Goal: Task Accomplishment & Management: Use online tool/utility

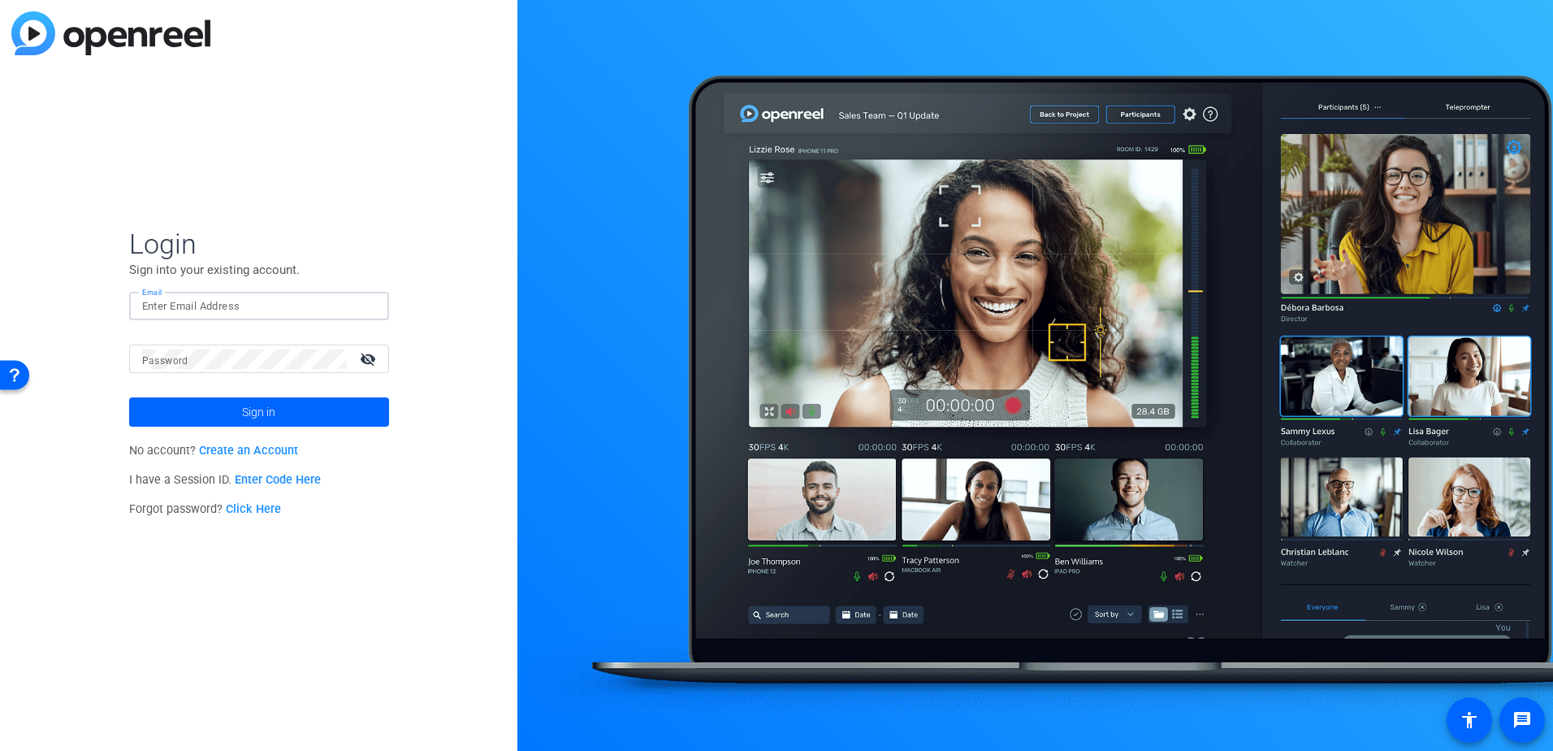
click at [250, 306] on input "Email" at bounding box center [259, 305] width 234 height 19
type input "[PERSON_NAME][EMAIL_ADDRESS][PERSON_NAME][DOMAIN_NAME]"
click at [129, 397] on button "Sign in" at bounding box center [259, 411] width 260 height 29
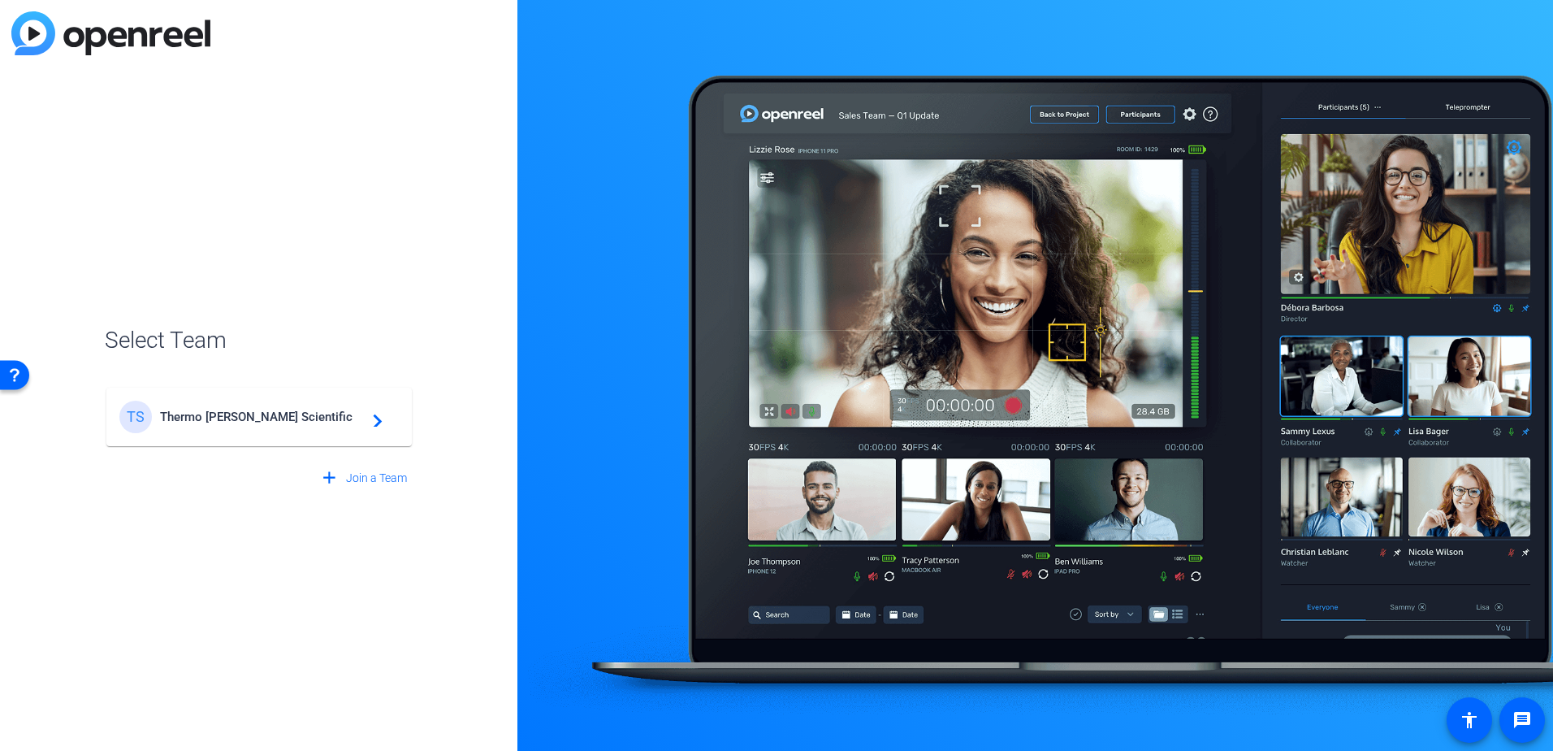
click at [315, 418] on span "Thermo [PERSON_NAME] Scientific" at bounding box center [261, 416] width 203 height 15
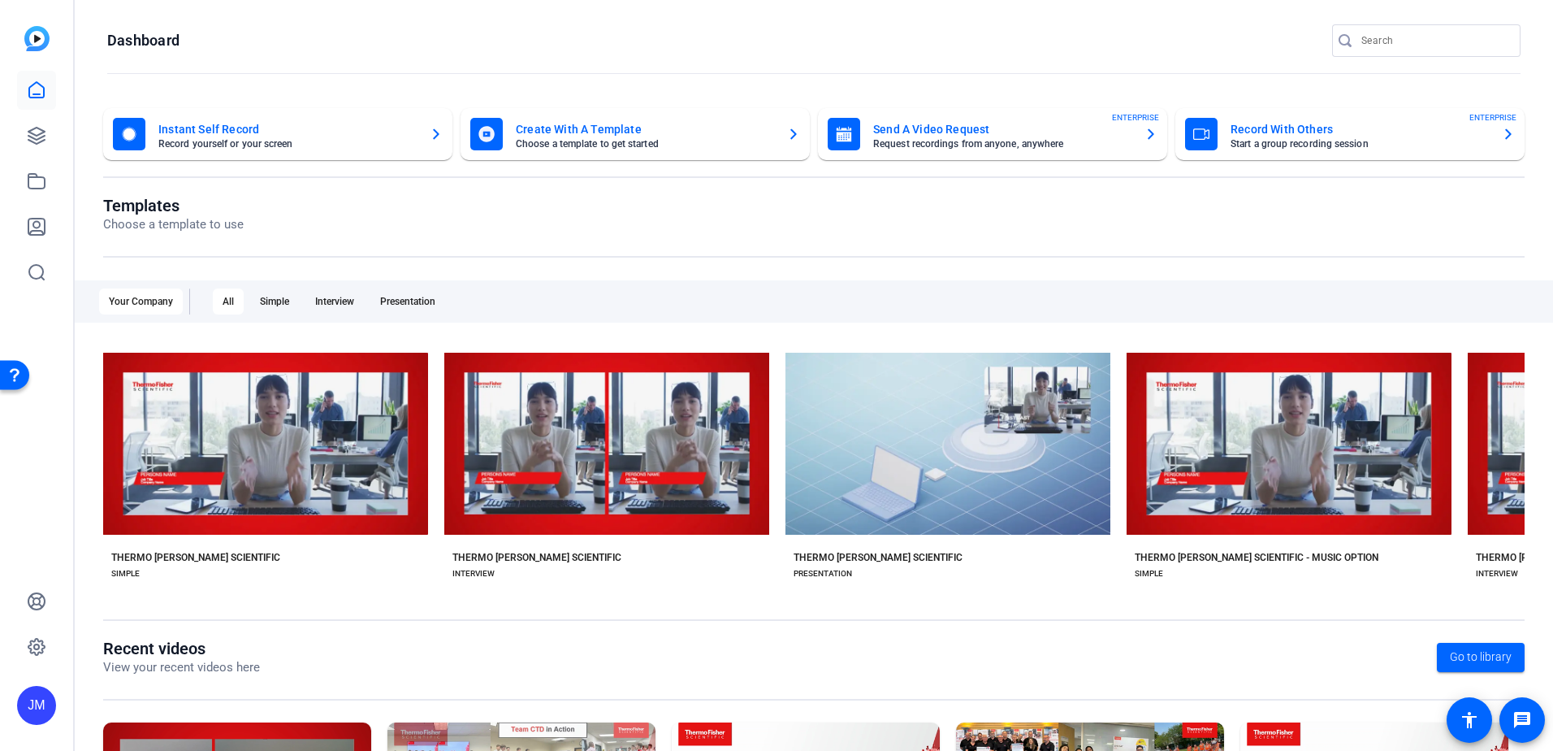
click at [1213, 132] on div "Record With Others Start a group recording session ENTERPRISE" at bounding box center [1350, 134] width 330 height 32
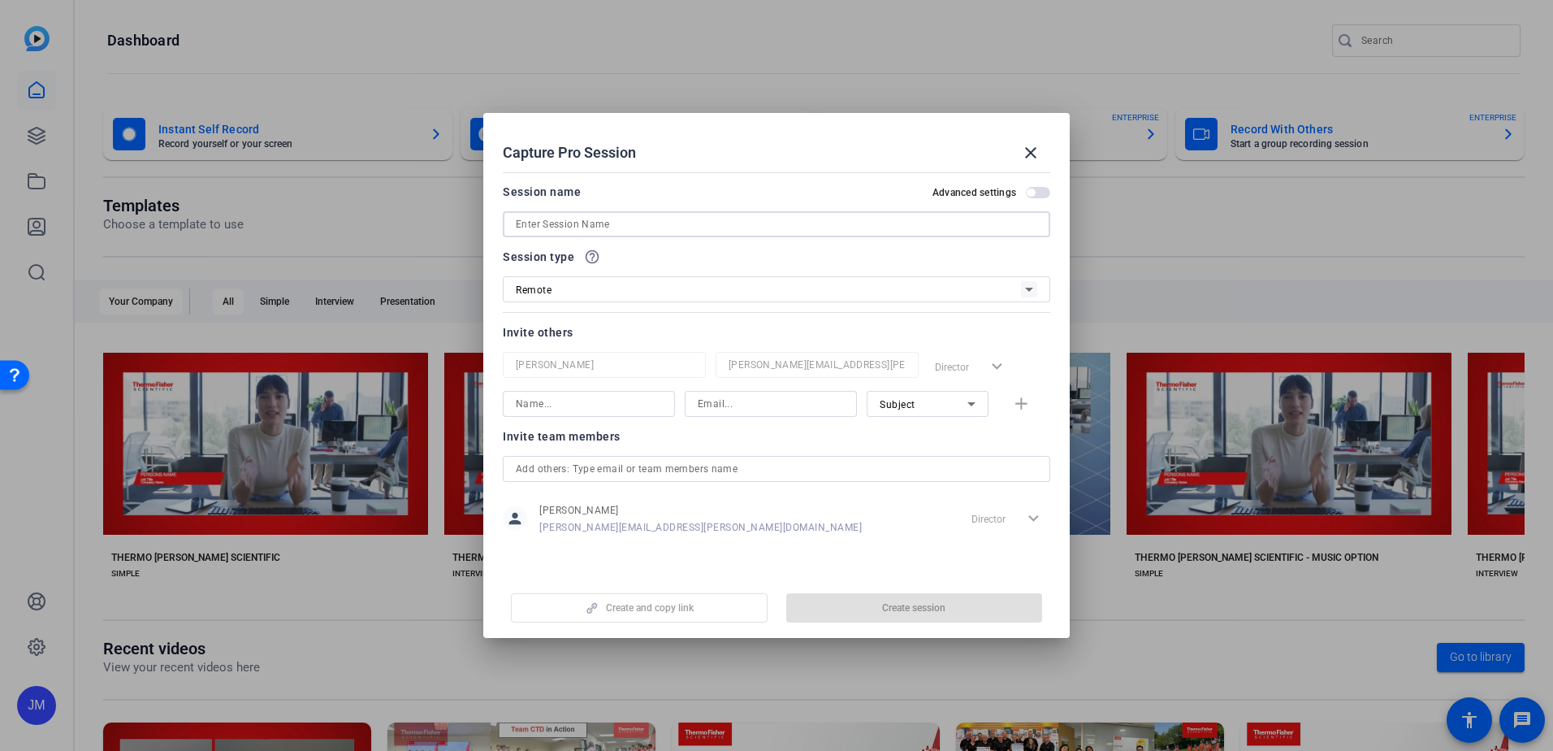
click at [0, 0] on input at bounding box center [0, 0] width 0 height 0
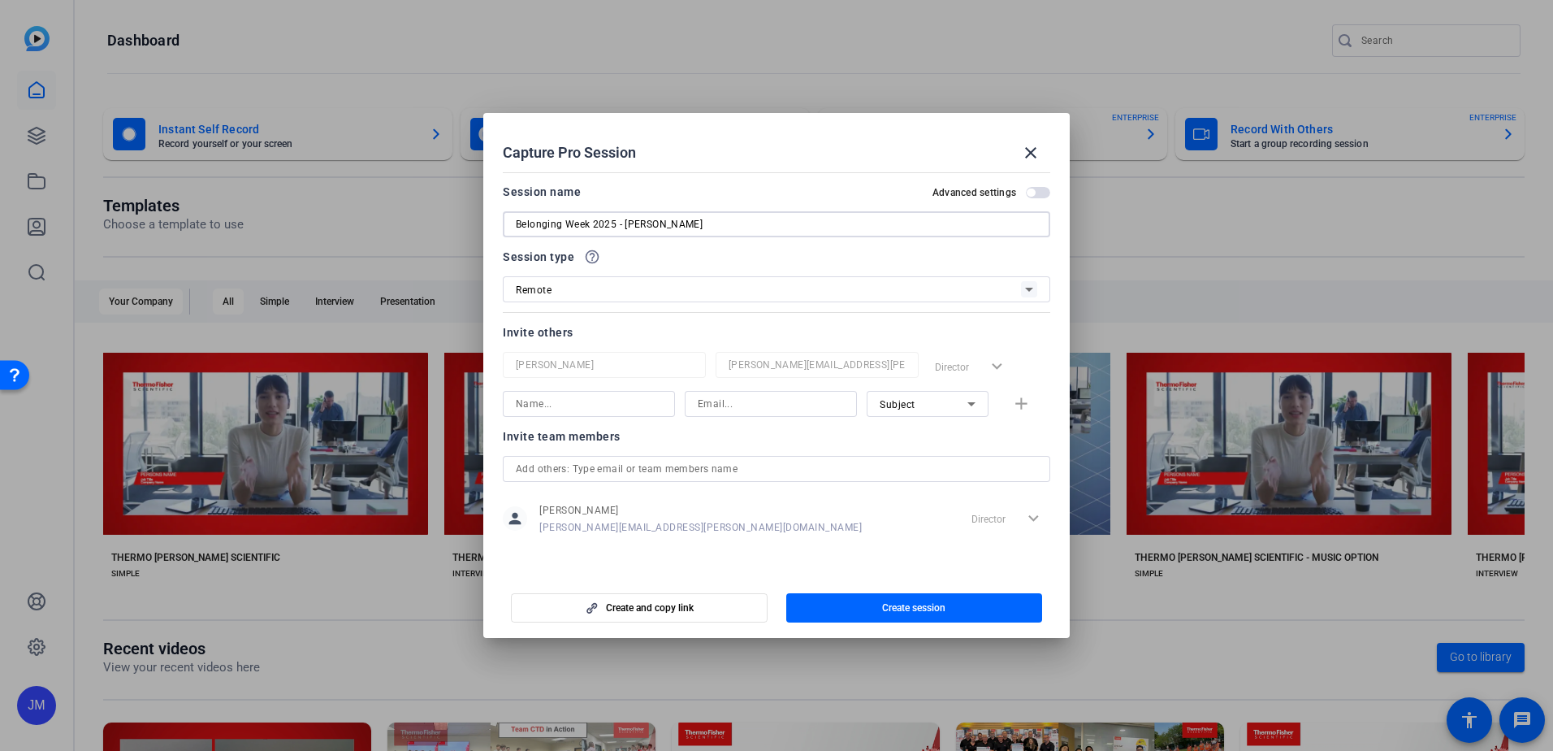
type input "Belonging Week 2025 - [PERSON_NAME]"
click at [562, 409] on input at bounding box center [589, 403] width 146 height 19
type input "s"
click at [582, 394] on input "[PERSON_NAME]" at bounding box center [589, 403] width 146 height 19
type input "[PERSON_NAME]"
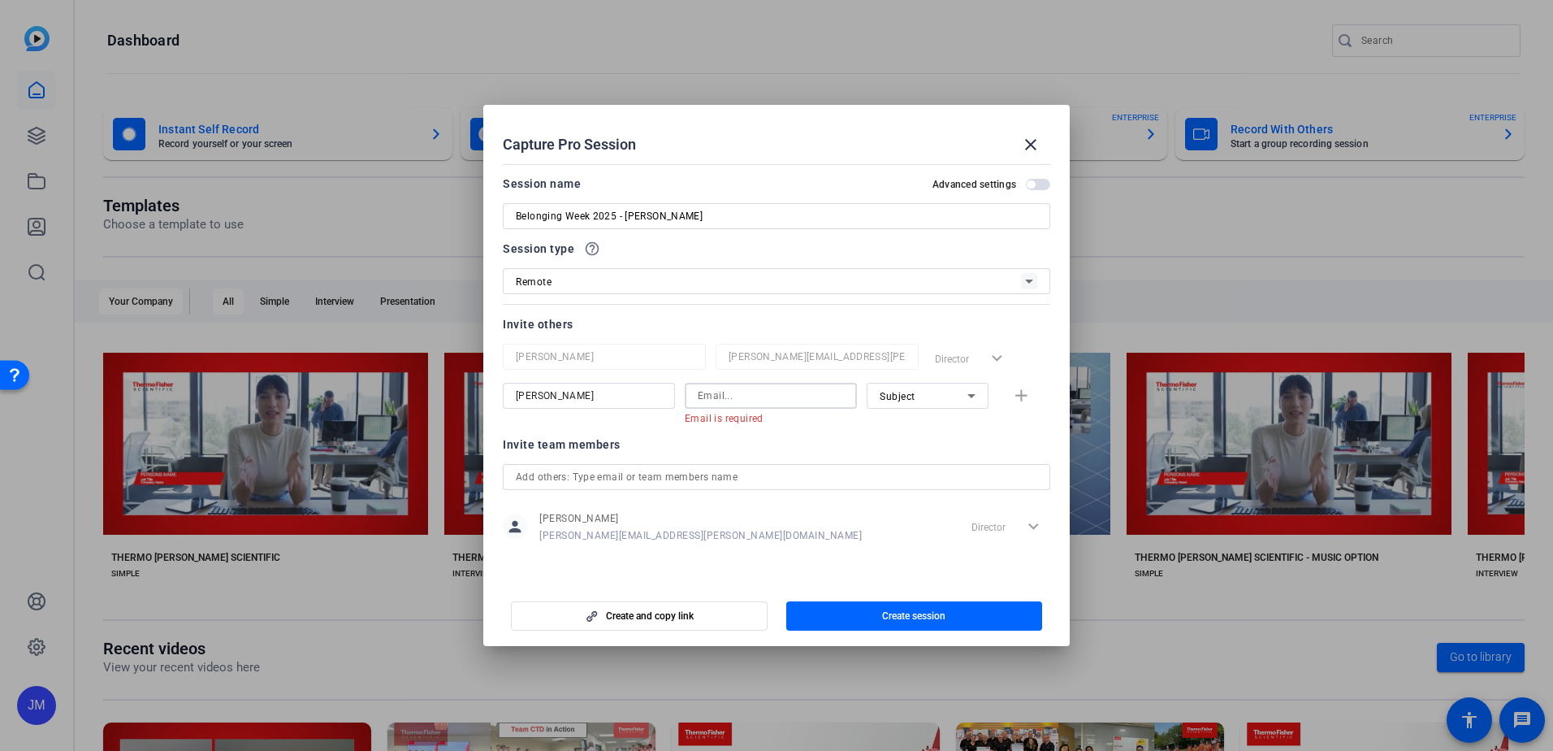
click at [0, 0] on input at bounding box center [0, 0] width 0 height 0
paste input "[PERSON_NAME][EMAIL_ADDRESS][PERSON_NAME][DOMAIN_NAME]"
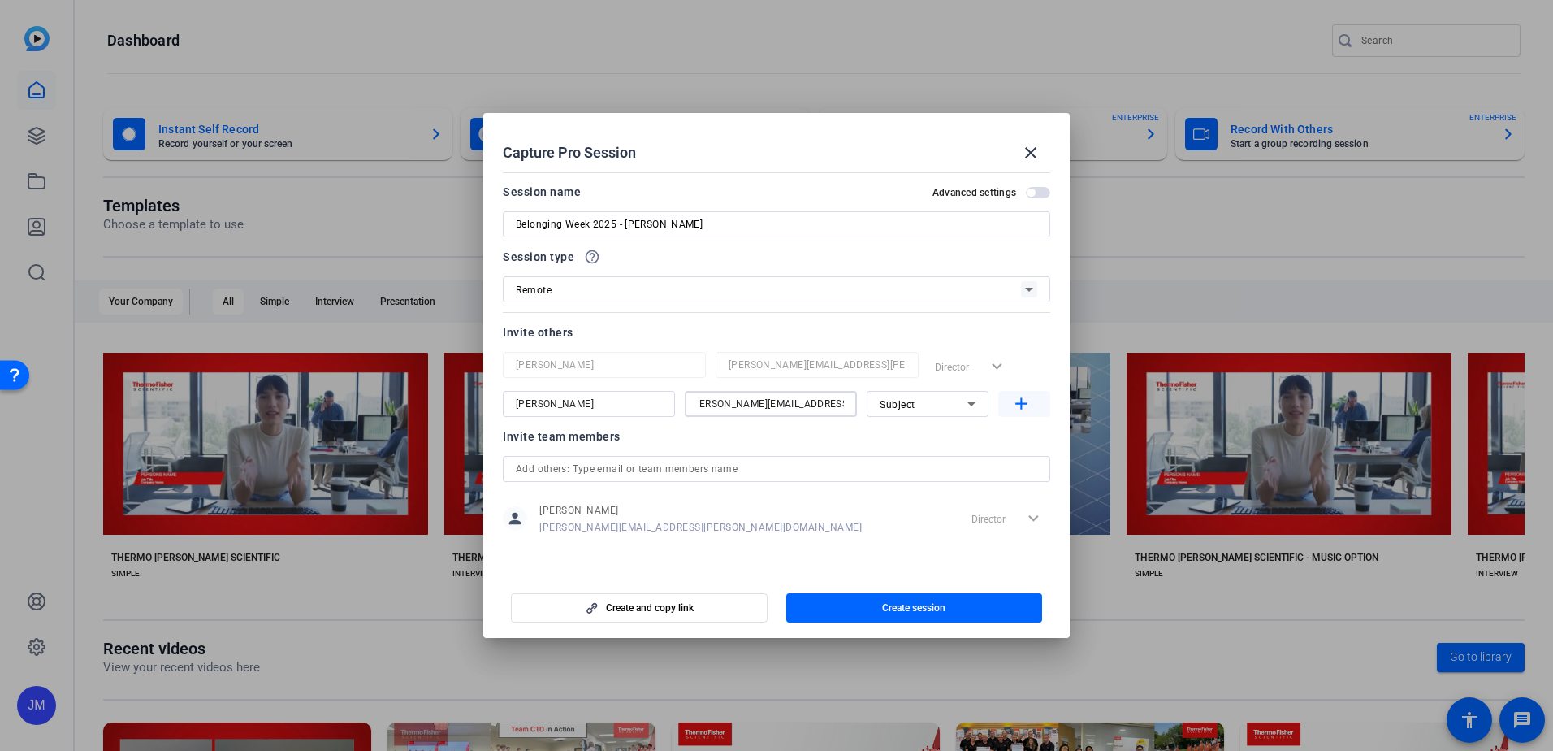
type input "[PERSON_NAME][EMAIL_ADDRESS][PERSON_NAME][DOMAIN_NAME]"
click at [1024, 397] on mat-icon "add" at bounding box center [1021, 404] width 20 height 20
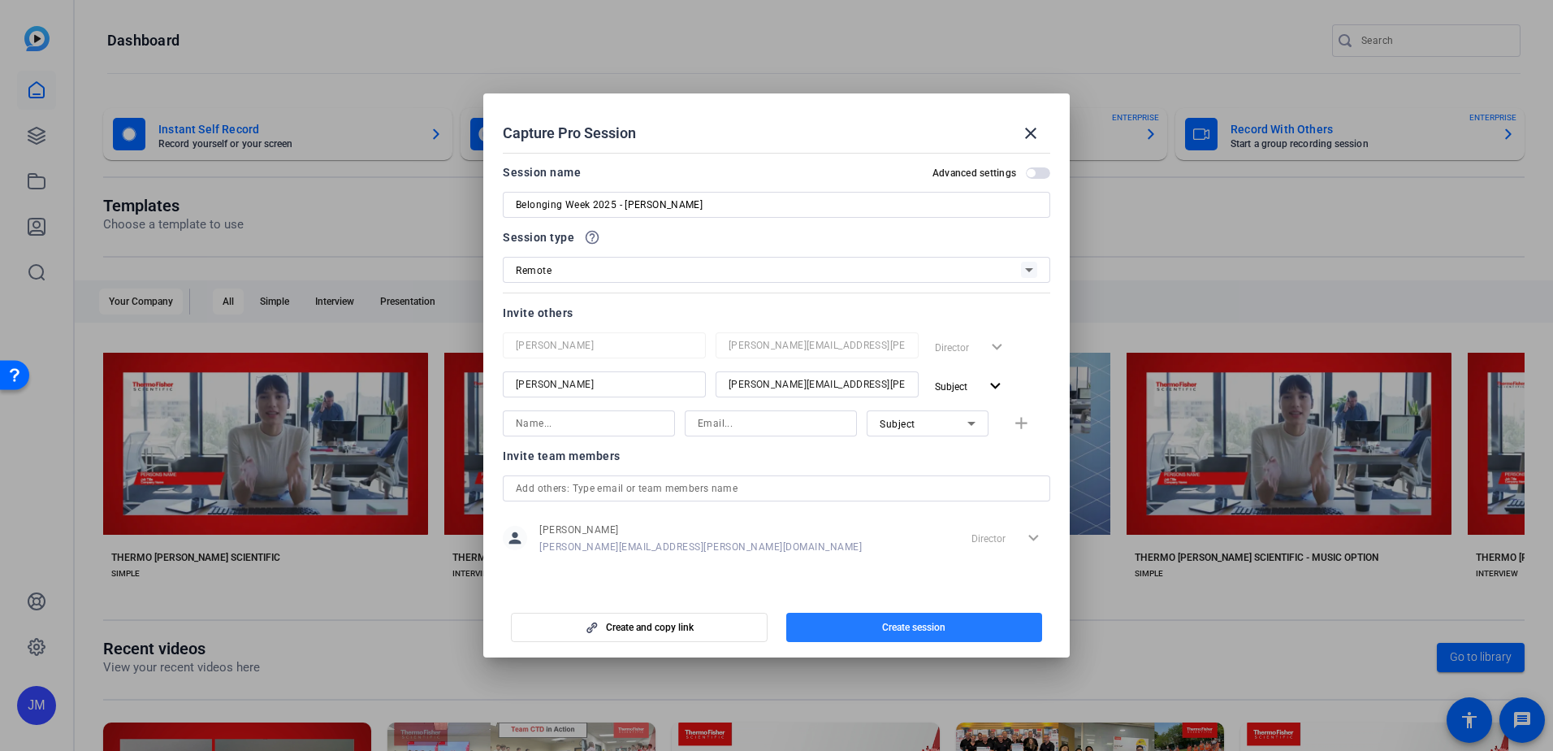
click at [0, 0] on span "button" at bounding box center [0, 0] width 0 height 0
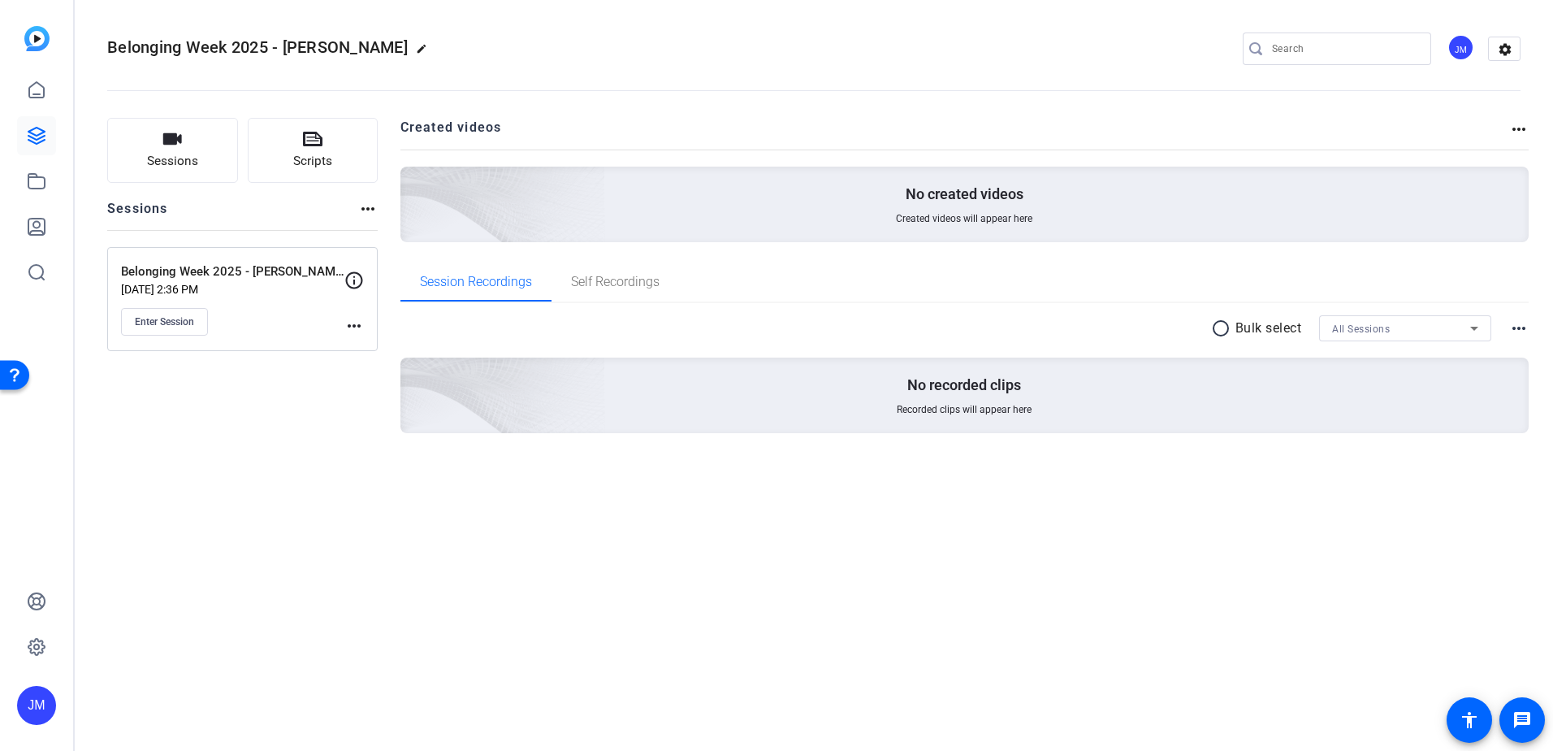
click at [360, 321] on mat-icon "more_horiz" at bounding box center [353, 325] width 19 height 19
click at [400, 348] on span "Edit Session" at bounding box center [394, 349] width 74 height 19
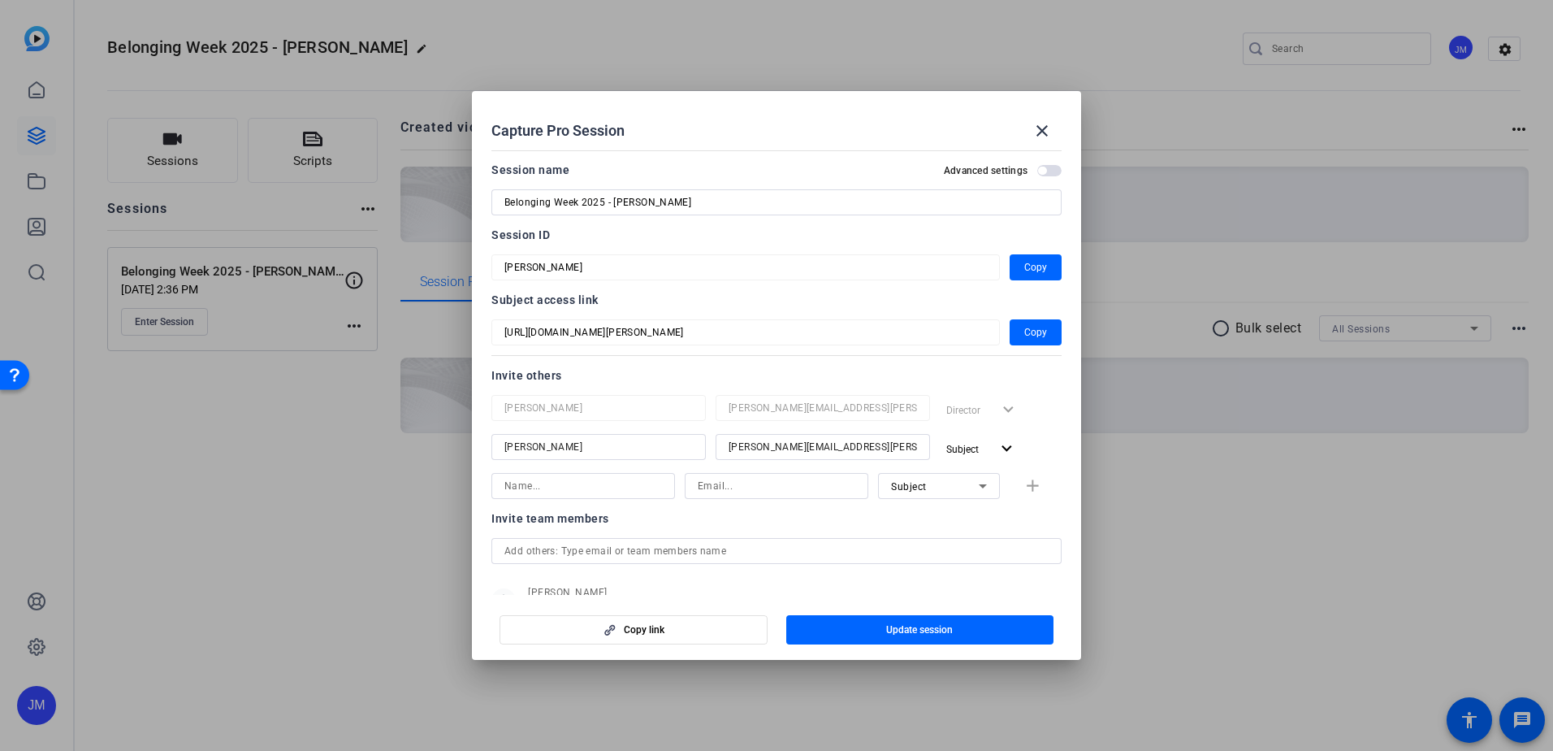
click at [531, 487] on input at bounding box center [583, 485] width 158 height 19
click at [754, 357] on div at bounding box center [745, 354] width 509 height 18
click at [595, 571] on input "text" at bounding box center [776, 566] width 544 height 19
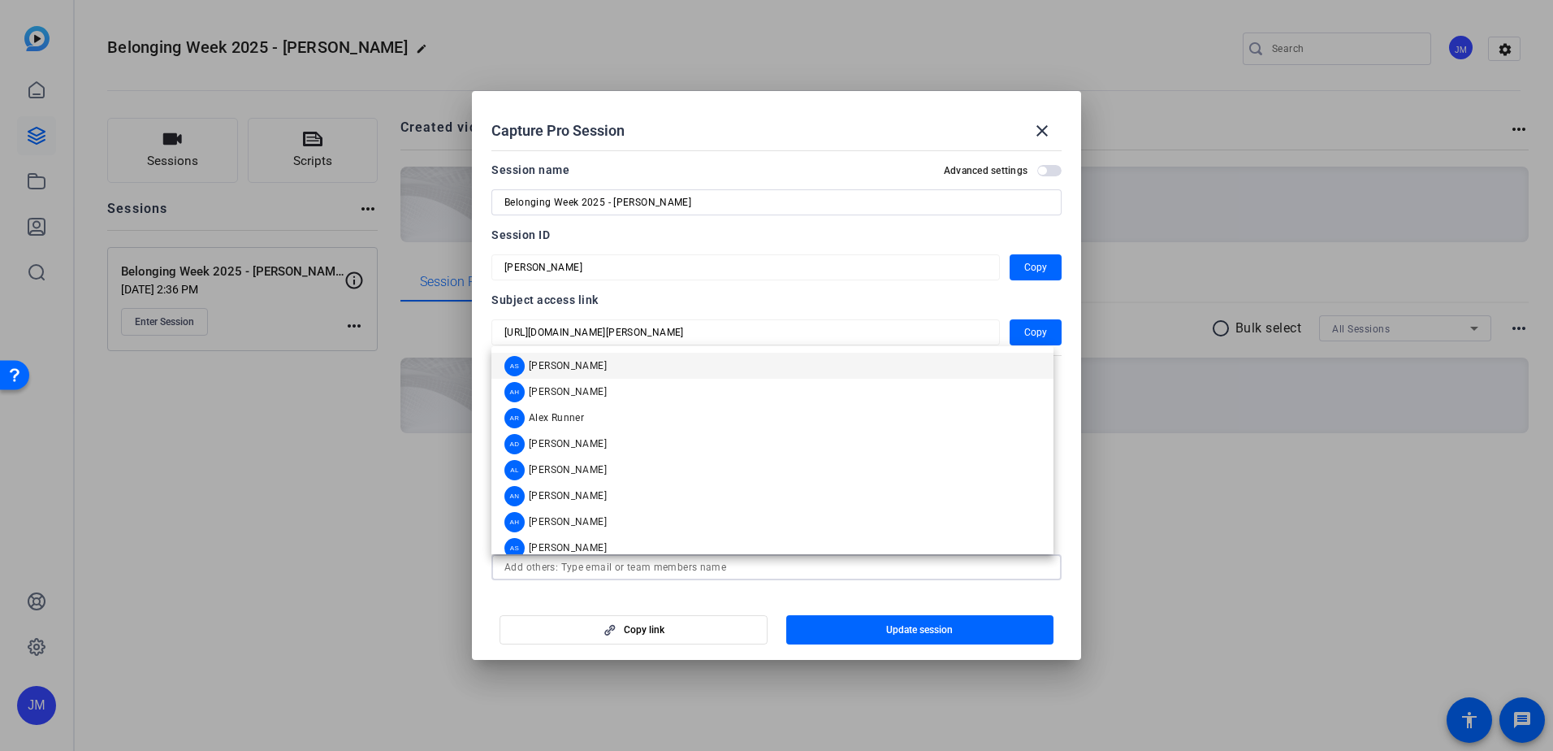
click at [595, 571] on input "text" at bounding box center [776, 566] width 544 height 19
click at [1041, 135] on mat-icon "close" at bounding box center [1041, 130] width 19 height 19
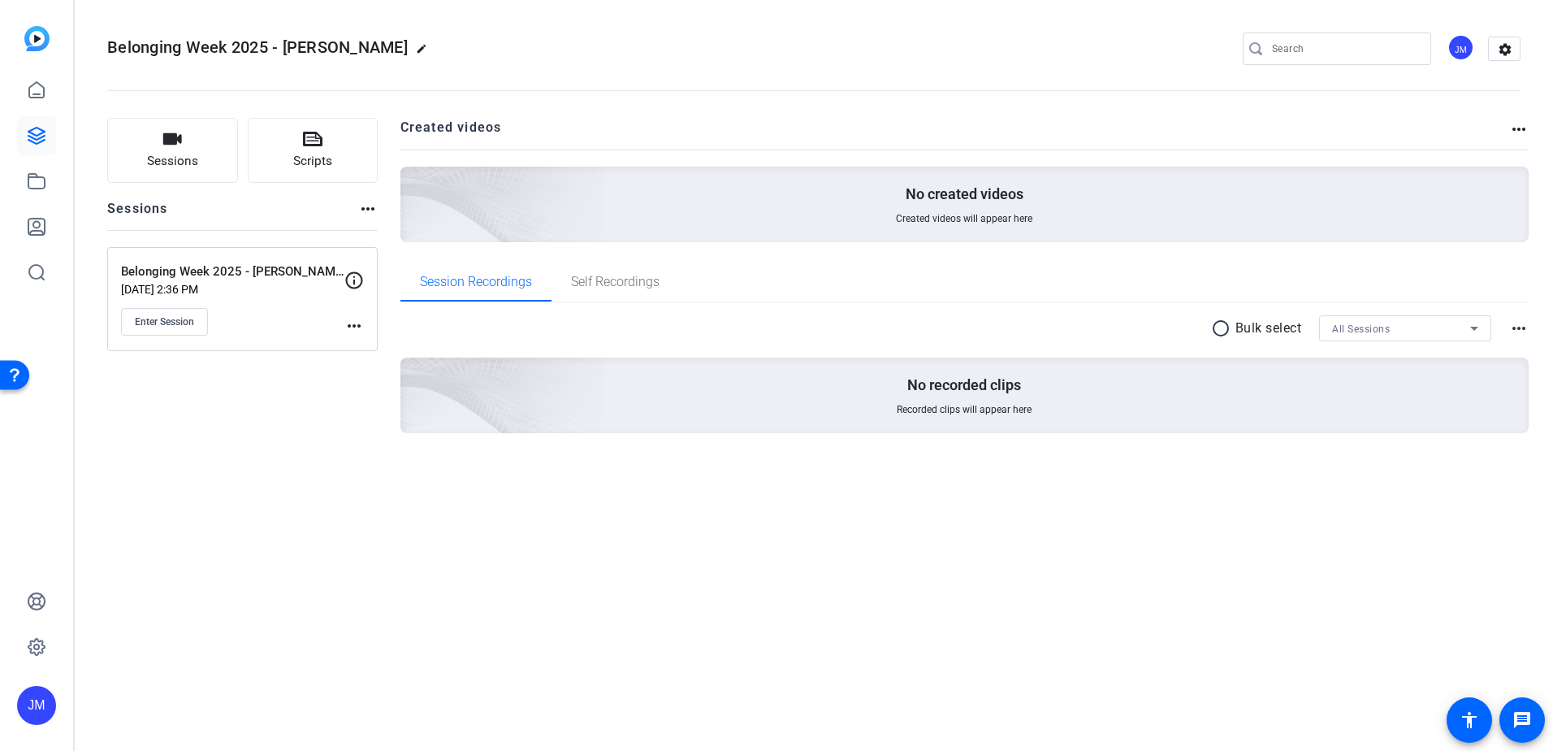
click at [366, 328] on div "Belonging Week 2025 - [PERSON_NAME] [DATE] 2:36 PM Enter Session more_horiz" at bounding box center [242, 299] width 271 height 104
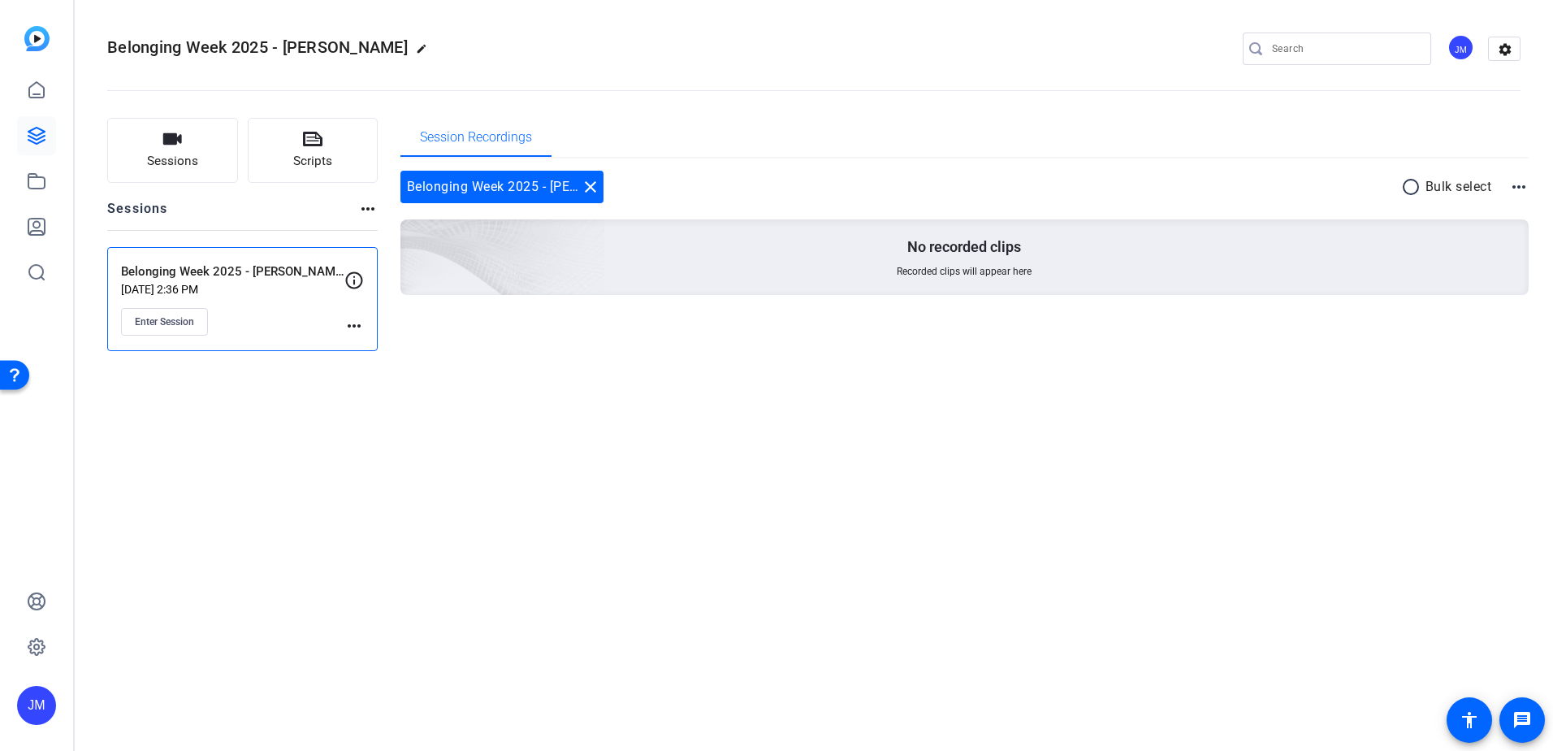
click at [360, 326] on mat-icon "more_horiz" at bounding box center [353, 325] width 19 height 19
click at [387, 351] on span "Edit Session" at bounding box center [394, 349] width 74 height 19
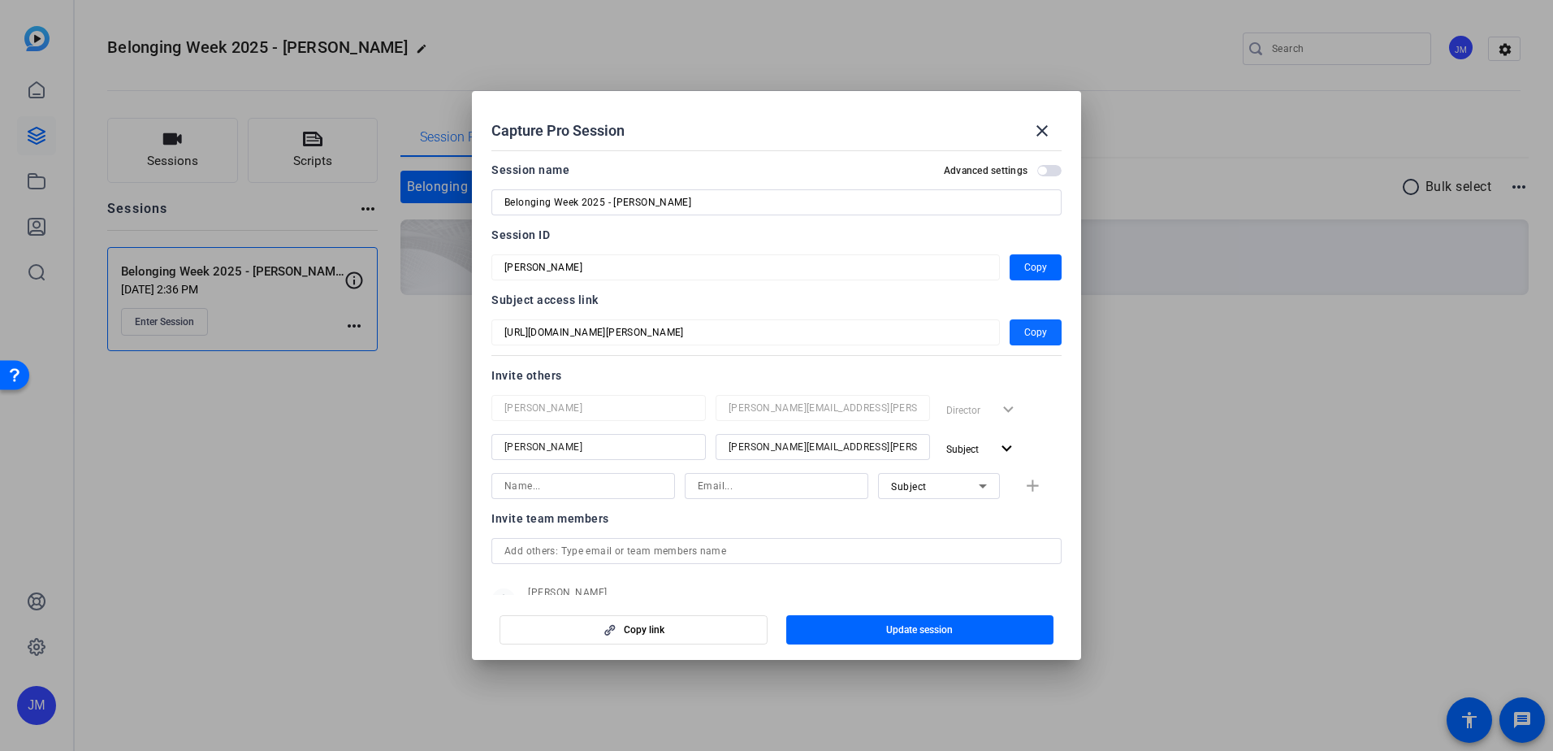
click at [1030, 328] on span "Copy" at bounding box center [1035, 331] width 23 height 19
click at [721, 205] on input "Belonging Week 2025 - [PERSON_NAME]" at bounding box center [776, 202] width 544 height 19
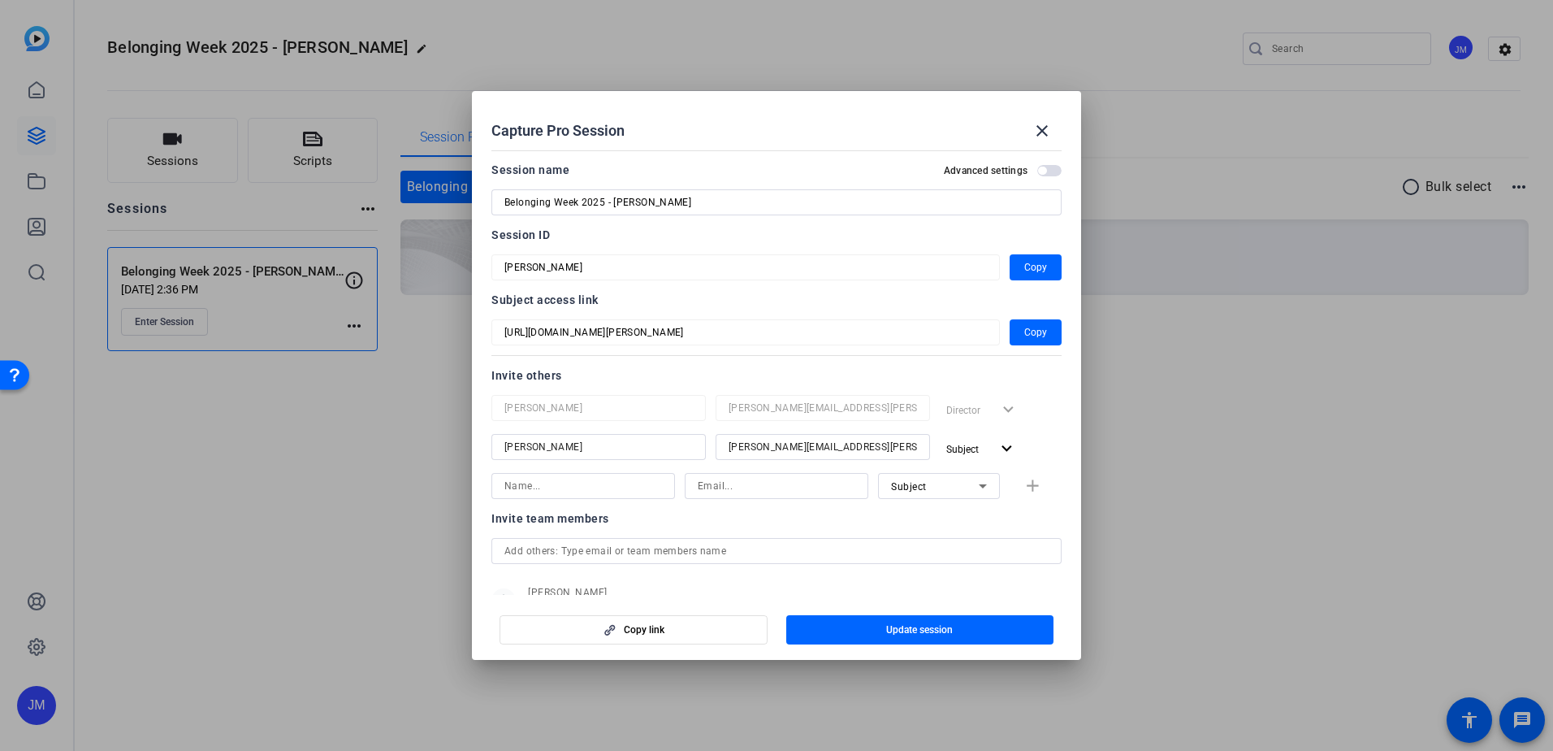
drag, startPoint x: 1028, startPoint y: 262, endPoint x: 1522, endPoint y: 411, distance: 516.0
click at [1028, 262] on span "Copy" at bounding box center [1035, 267] width 23 height 19
click at [1042, 128] on mat-icon "close" at bounding box center [1041, 130] width 19 height 19
